Goal: Check status: Check status

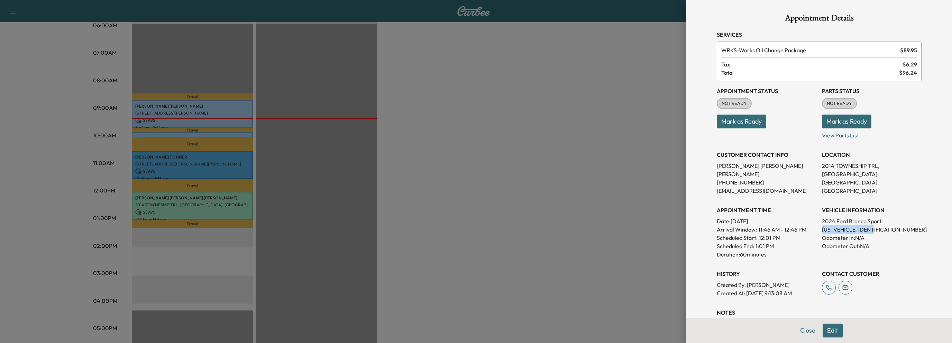
click at [801, 331] on button "Close" at bounding box center [807, 330] width 24 height 14
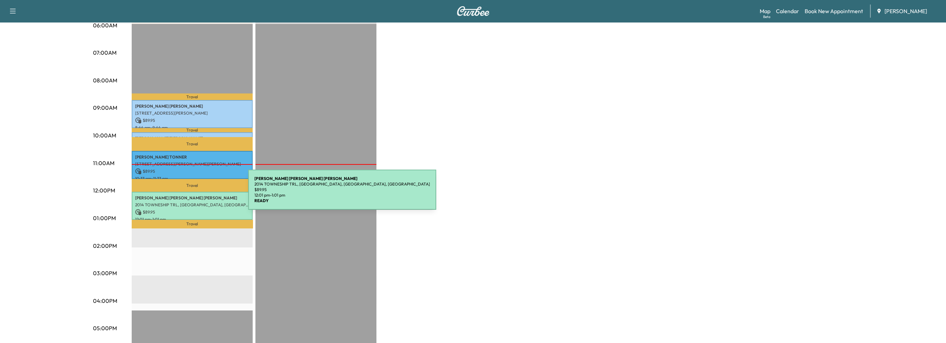
click at [196, 195] on p "[PERSON_NAME]" at bounding box center [192, 198] width 114 height 6
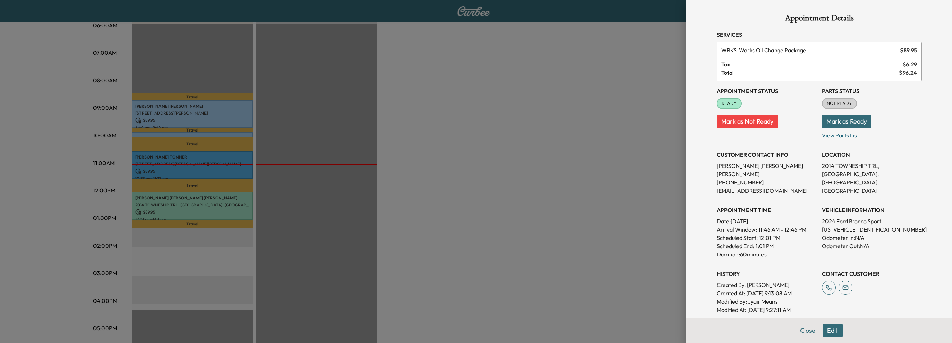
click at [857, 119] on button "Mark as Ready" at bounding box center [846, 121] width 49 height 14
click at [795, 326] on button "Close" at bounding box center [807, 330] width 24 height 14
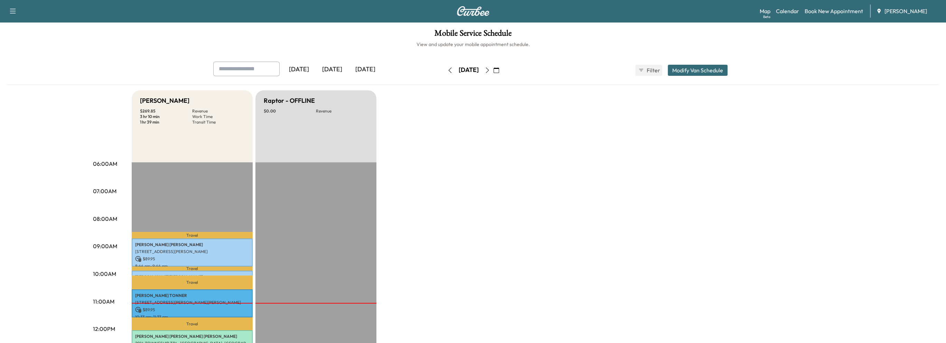
click at [490, 71] on icon "button" at bounding box center [488, 70] width 6 height 6
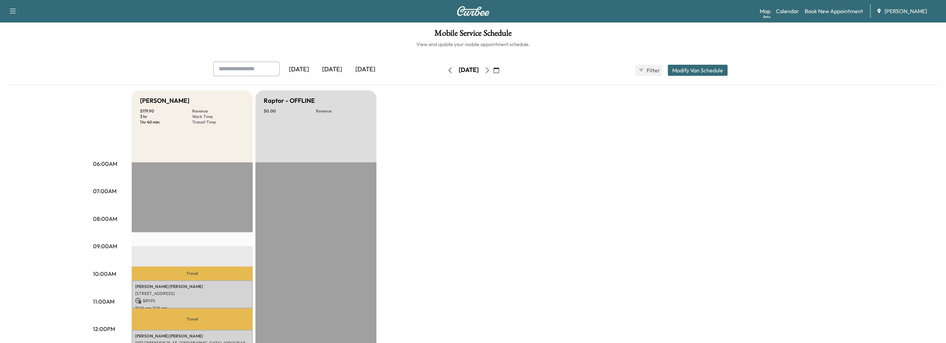
click at [490, 69] on icon "button" at bounding box center [488, 70] width 6 height 6
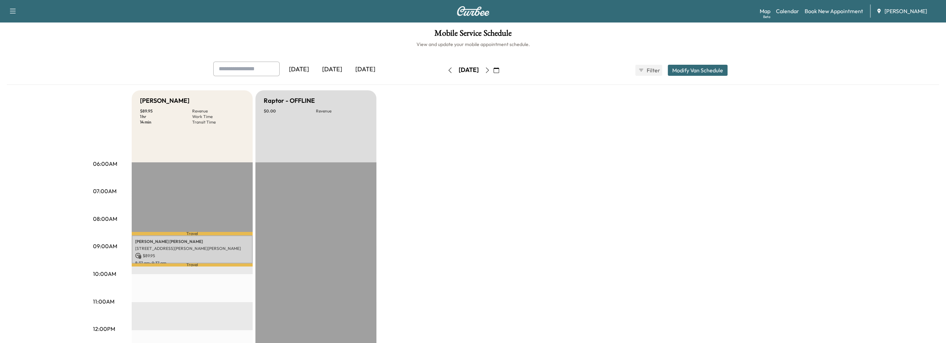
click at [444, 66] on button "button" at bounding box center [450, 70] width 12 height 11
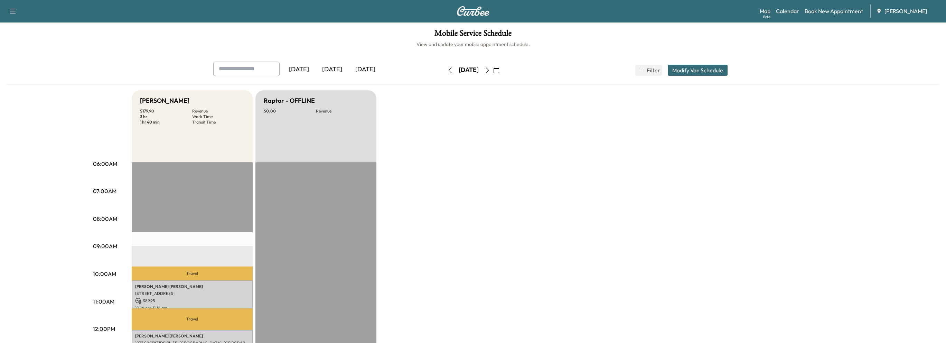
click at [444, 69] on button "button" at bounding box center [450, 70] width 12 height 11
